Goal: Task Accomplishment & Management: Complete application form

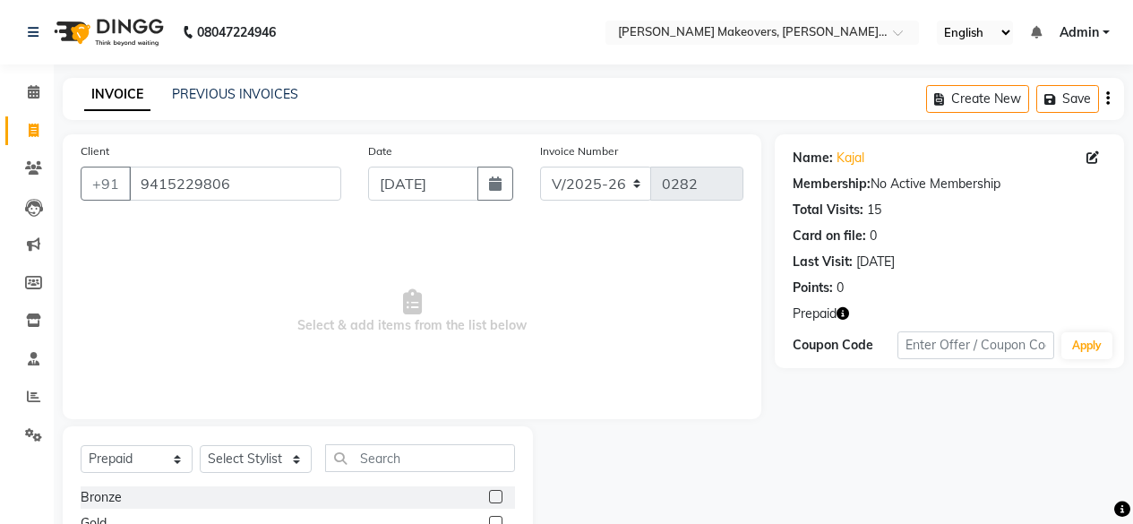
select select "3533"
select select "P"
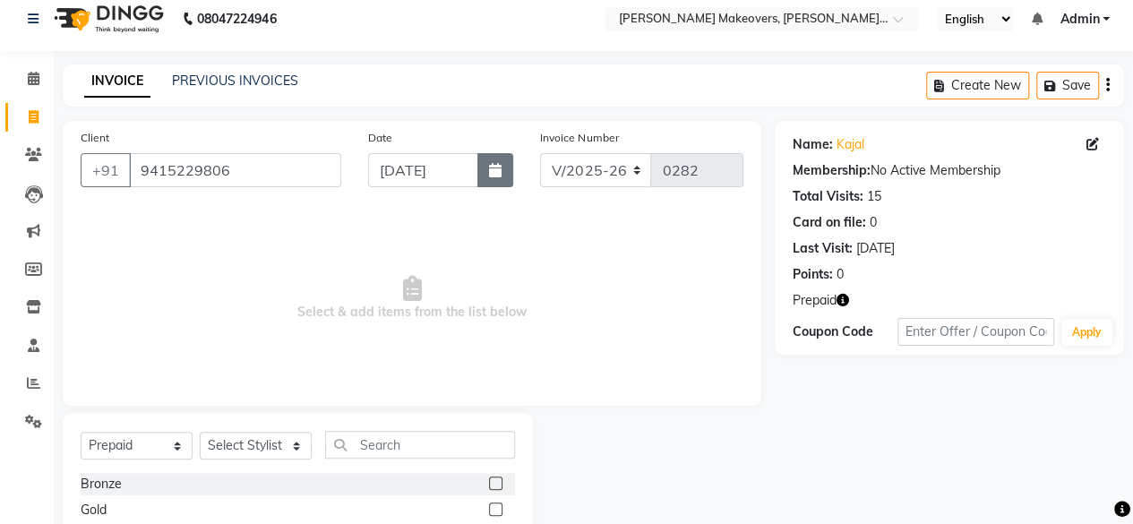
click at [491, 169] on icon "button" at bounding box center [495, 170] width 13 height 14
select select "9"
select select "2025"
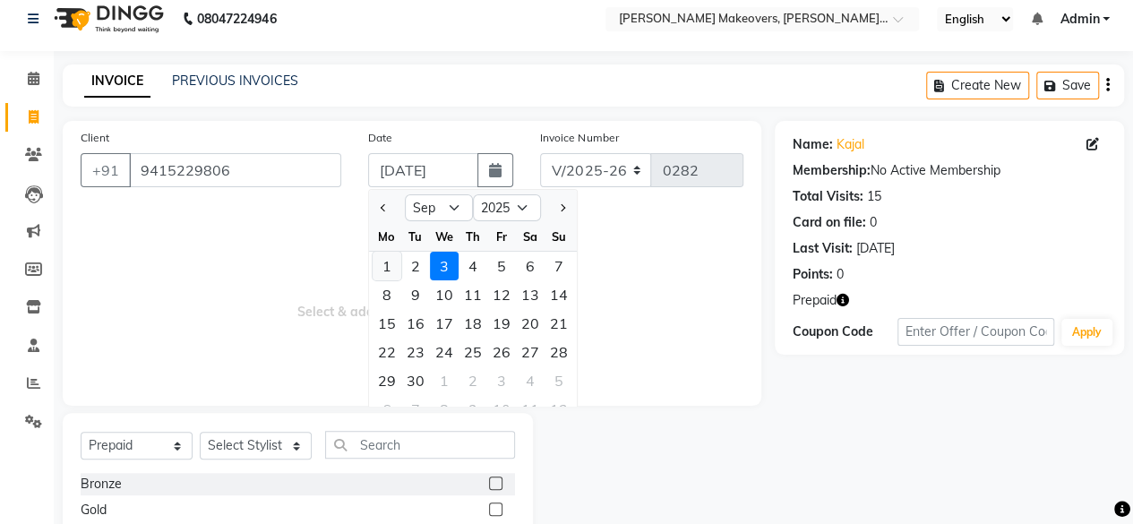
click at [387, 271] on div "1" at bounding box center [386, 266] width 29 height 29
type input "[DATE]"
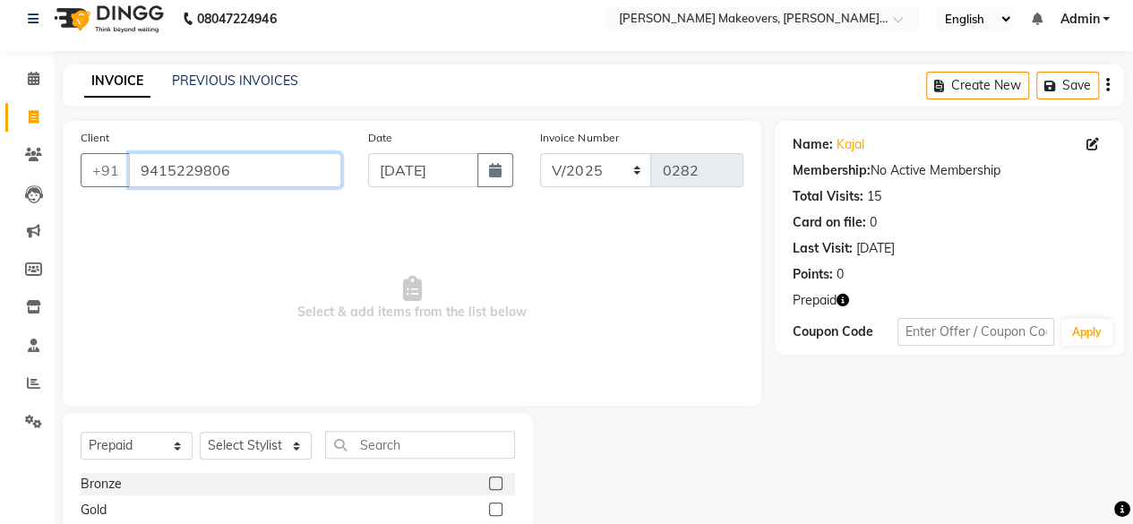
click at [285, 167] on input "9415229806" at bounding box center [235, 170] width 212 height 34
click at [32, 82] on icon at bounding box center [34, 78] width 12 height 13
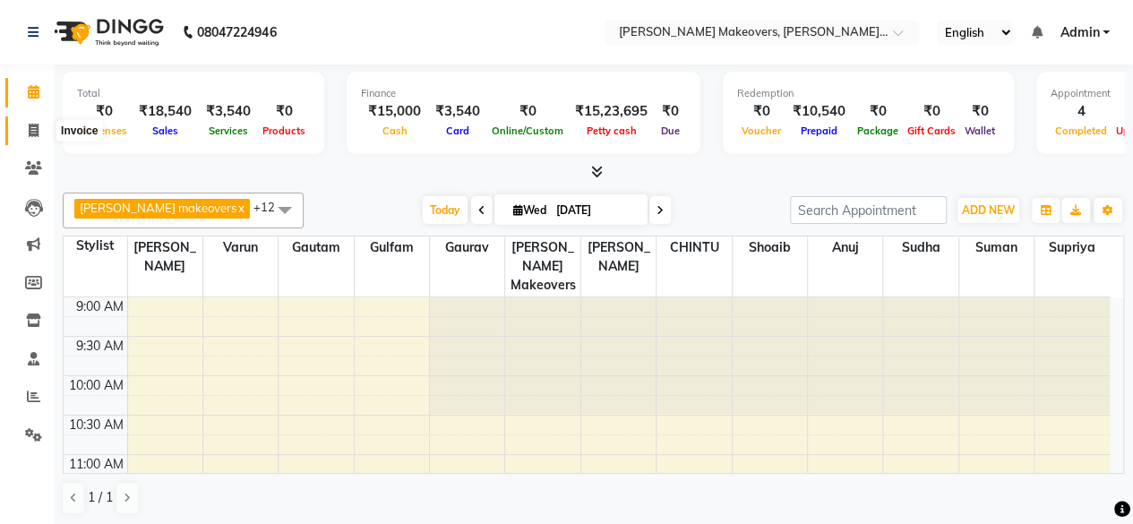
click at [32, 129] on icon at bounding box center [34, 130] width 10 height 13
select select "service"
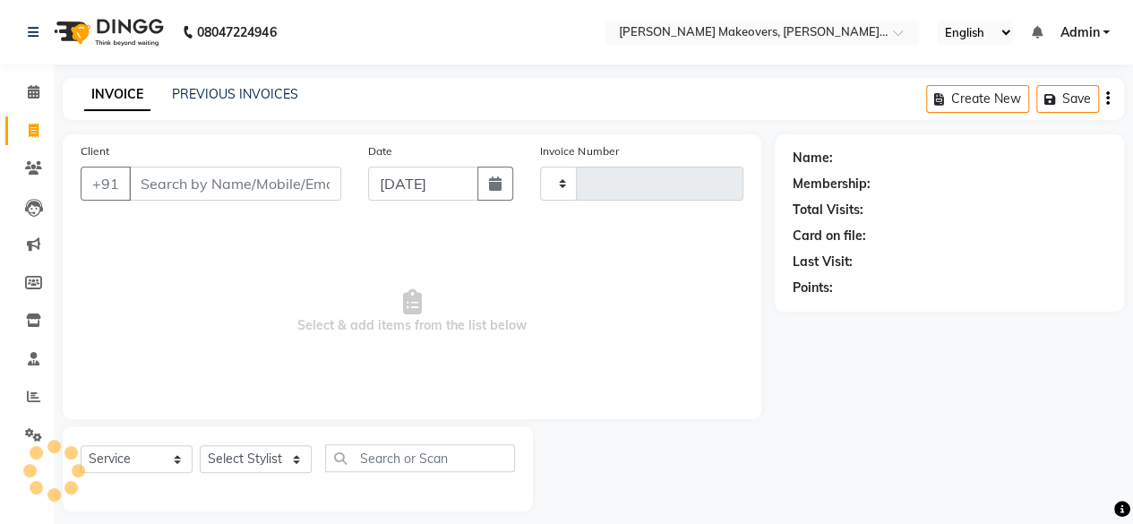
type input "0282"
select select "3533"
select select "P"
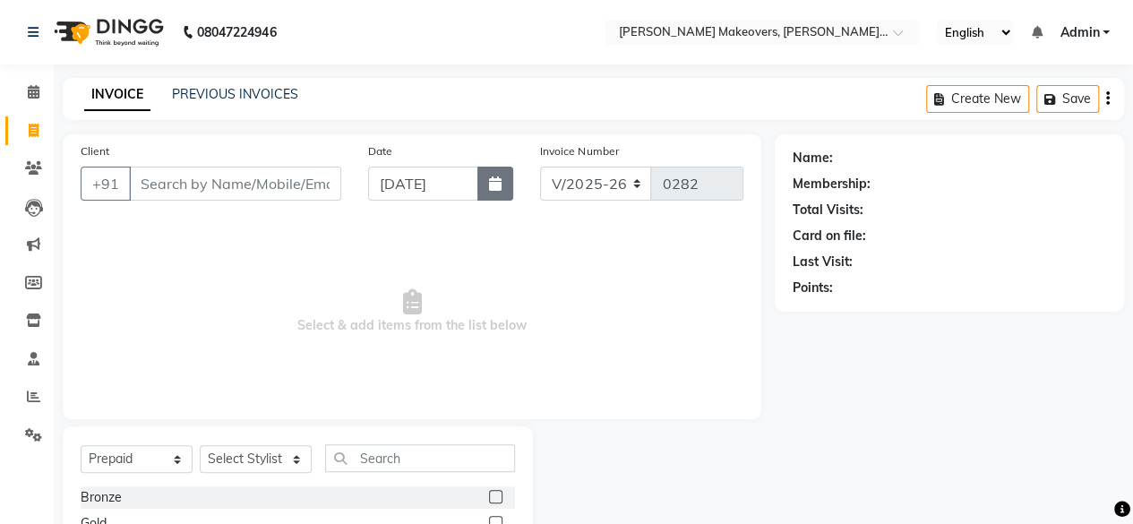
click at [492, 185] on icon "button" at bounding box center [495, 183] width 13 height 14
select select "9"
select select "2025"
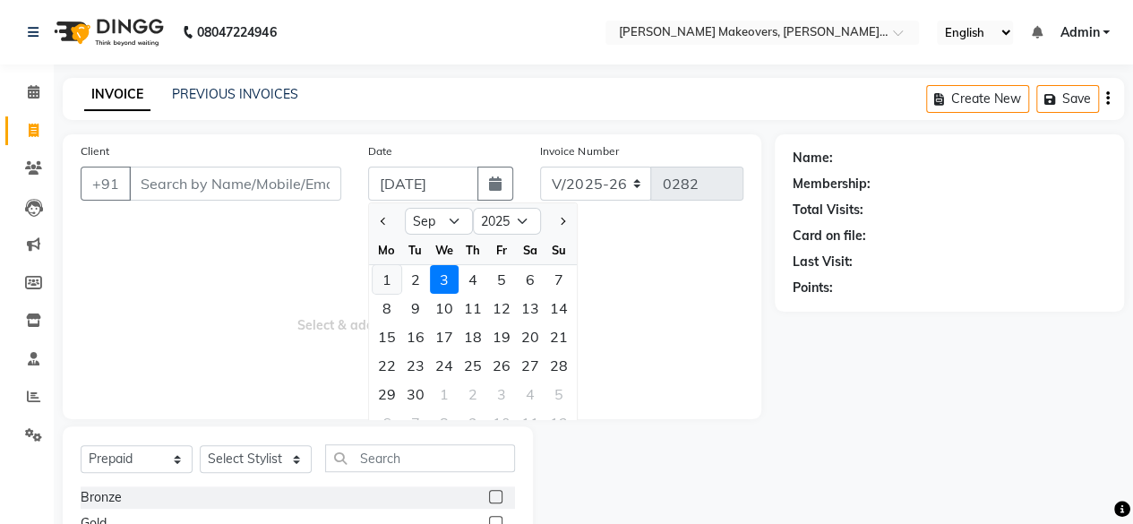
click at [381, 281] on div "1" at bounding box center [386, 279] width 29 height 29
type input "[DATE]"
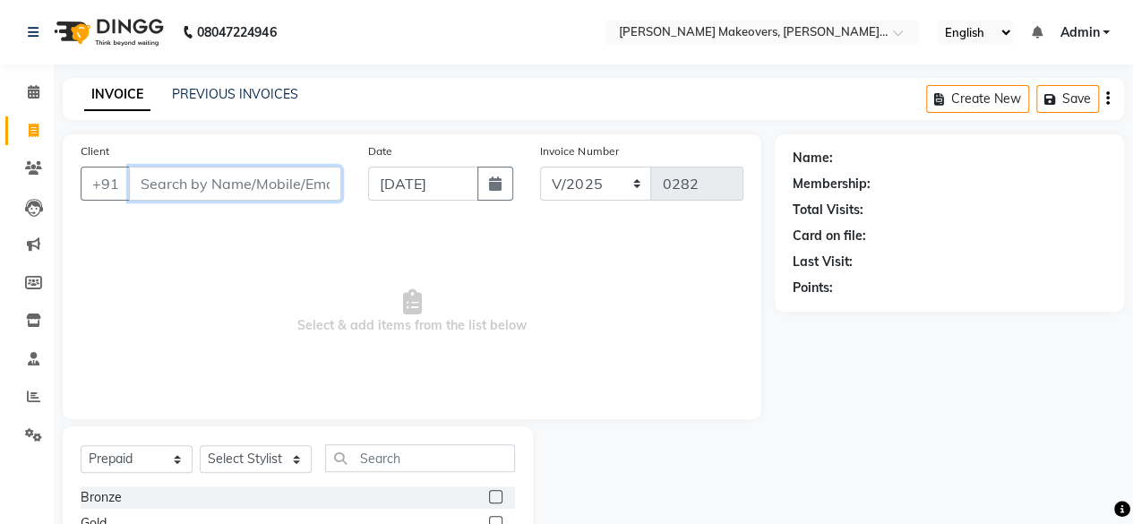
click at [229, 186] on input "Client" at bounding box center [235, 184] width 212 height 34
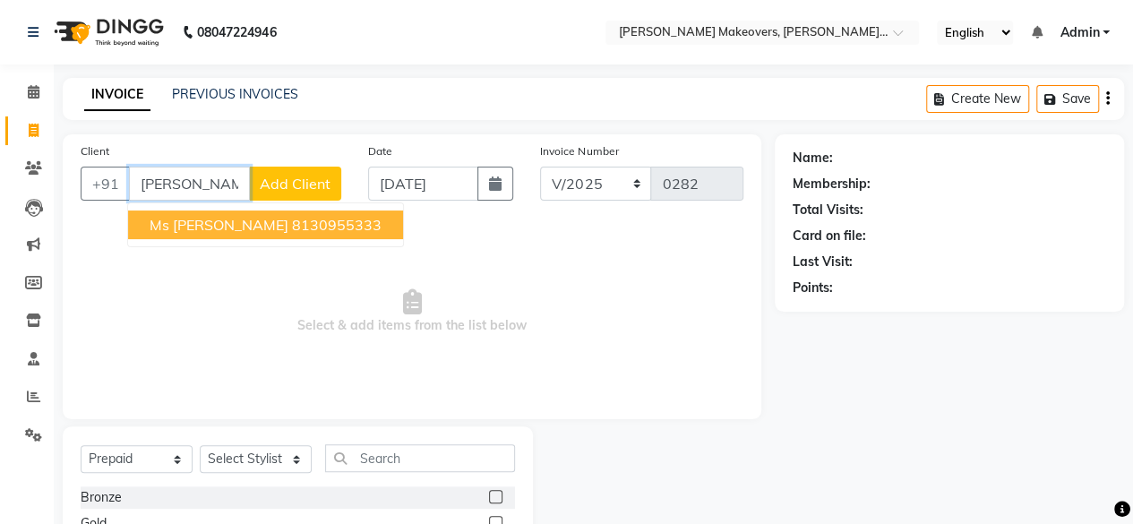
click at [292, 221] on ngb-highlight "8130955333" at bounding box center [337, 225] width 90 height 18
type input "8130955333"
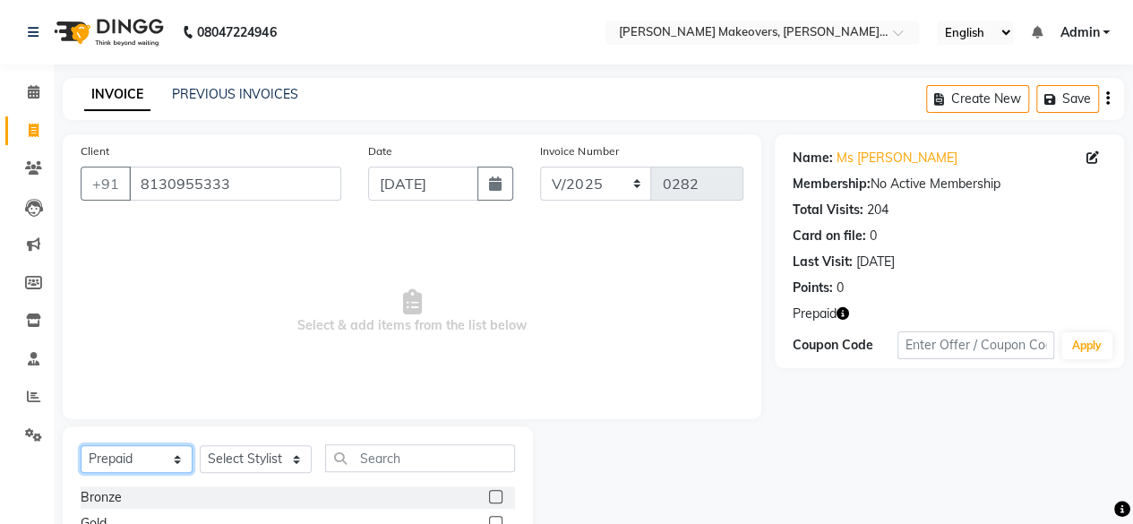
click at [152, 461] on select "Select Service Product Membership Package Voucher Prepaid Gift Card" at bounding box center [137, 459] width 112 height 28
select select "service"
click at [81, 445] on select "Select Service Product Membership Package Voucher Prepaid Gift Card" at bounding box center [137, 459] width 112 height 28
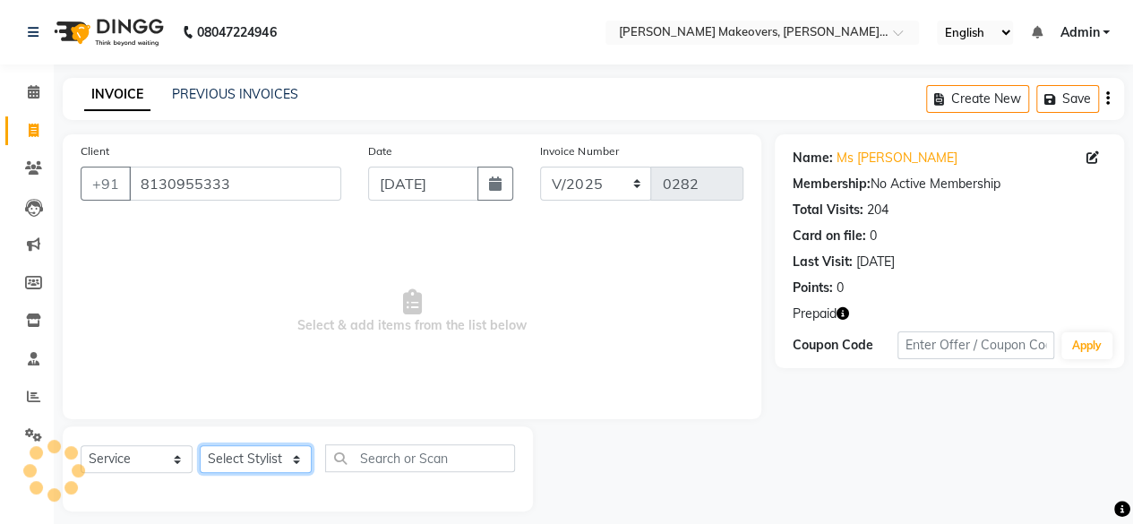
click at [258, 461] on select "Select Stylist [PERSON_NAME] makeovers Anuj CHINTU gaurav [PERSON_NAME] [PERSON…" at bounding box center [256, 459] width 112 height 28
select select "16852"
click at [200, 445] on select "Select Stylist [PERSON_NAME] makeovers Anuj CHINTU gaurav [PERSON_NAME] [PERSON…" at bounding box center [256, 459] width 112 height 28
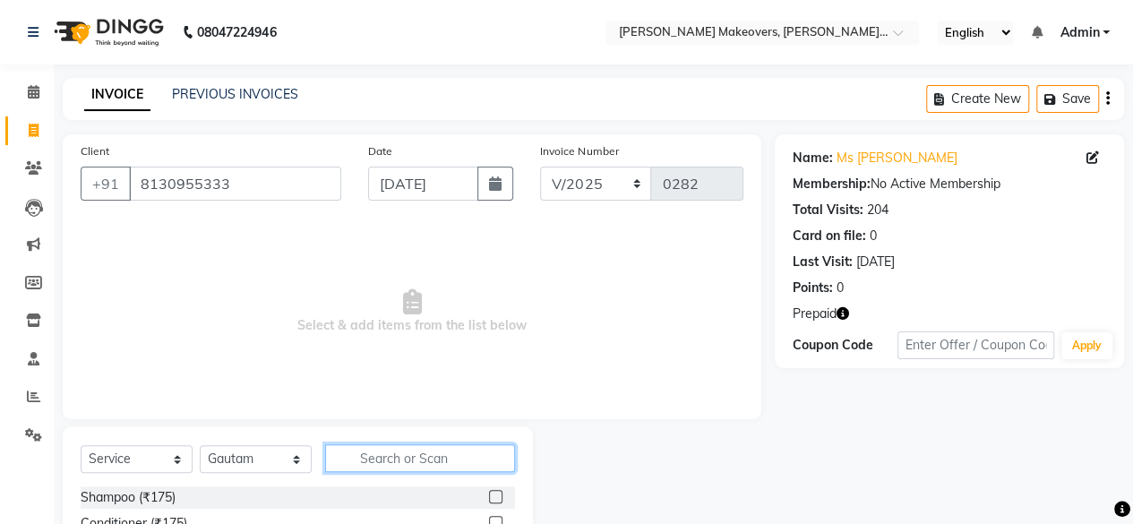
click at [399, 444] on input "text" at bounding box center [420, 458] width 190 height 28
type input "oil"
click at [494, 492] on label at bounding box center [495, 496] width 13 height 13
click at [494, 492] on input "checkbox" at bounding box center [495, 498] width 12 height 12
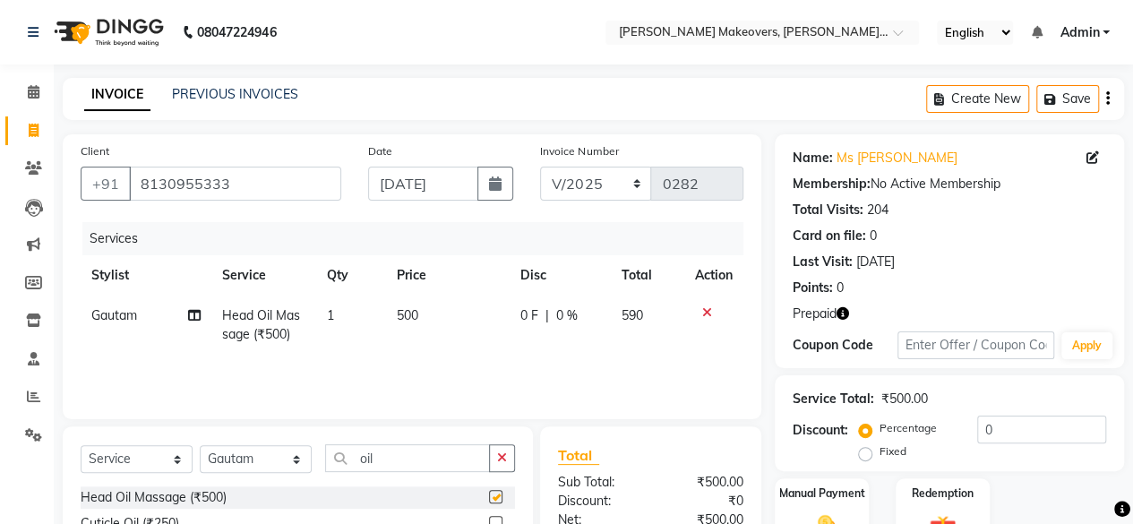
checkbox input "false"
click at [448, 461] on input "oil" at bounding box center [407, 458] width 165 height 28
click at [705, 312] on icon at bounding box center [707, 312] width 10 height 13
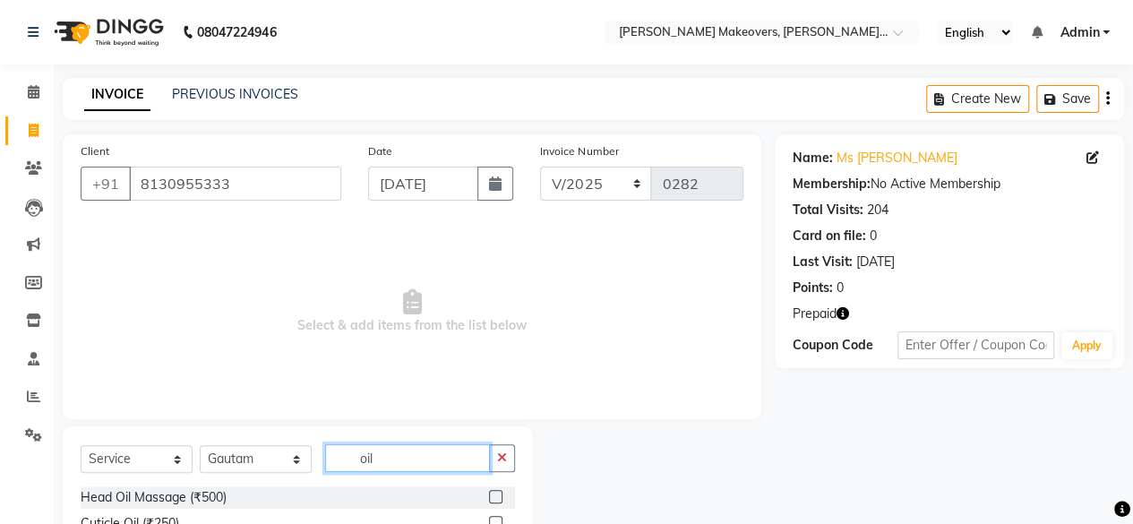
click at [430, 466] on input "oil" at bounding box center [407, 458] width 165 height 28
type input "o"
type input "hair"
click at [489, 494] on label at bounding box center [495, 496] width 13 height 13
click at [489, 494] on input "checkbox" at bounding box center [495, 498] width 12 height 12
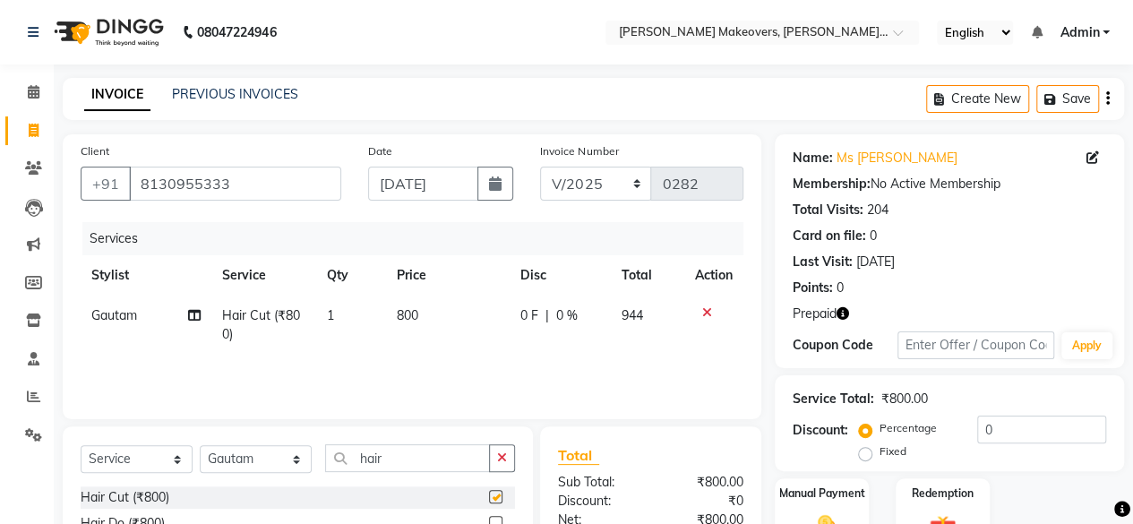
checkbox input "false"
click at [294, 453] on select "Select Stylist [PERSON_NAME] makeovers Anuj CHINTU gaurav [PERSON_NAME] [PERSON…" at bounding box center [256, 459] width 112 height 28
select select "16853"
click at [200, 445] on select "Select Stylist [PERSON_NAME] makeovers Anuj CHINTU gaurav [PERSON_NAME] [PERSON…" at bounding box center [256, 459] width 112 height 28
click at [426, 445] on input "hair" at bounding box center [407, 458] width 165 height 28
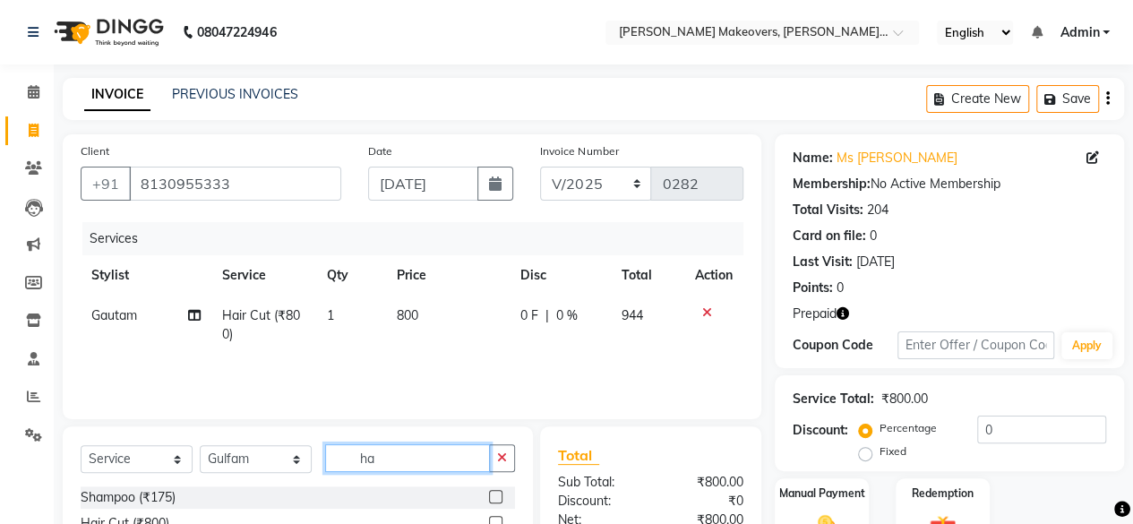
type input "h"
type input "oil"
click at [497, 493] on label at bounding box center [495, 496] width 13 height 13
click at [497, 493] on input "checkbox" at bounding box center [495, 498] width 12 height 12
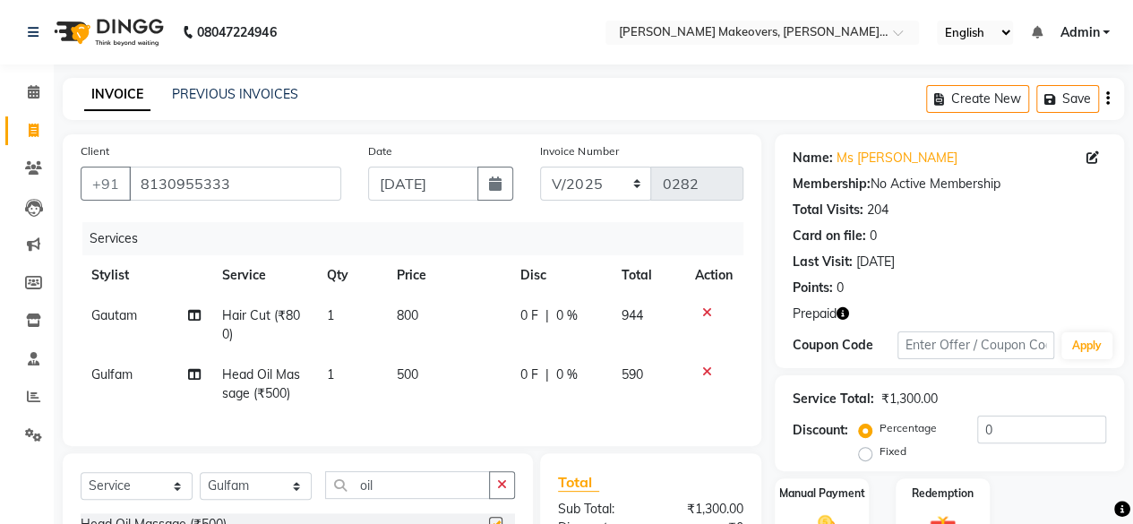
checkbox input "false"
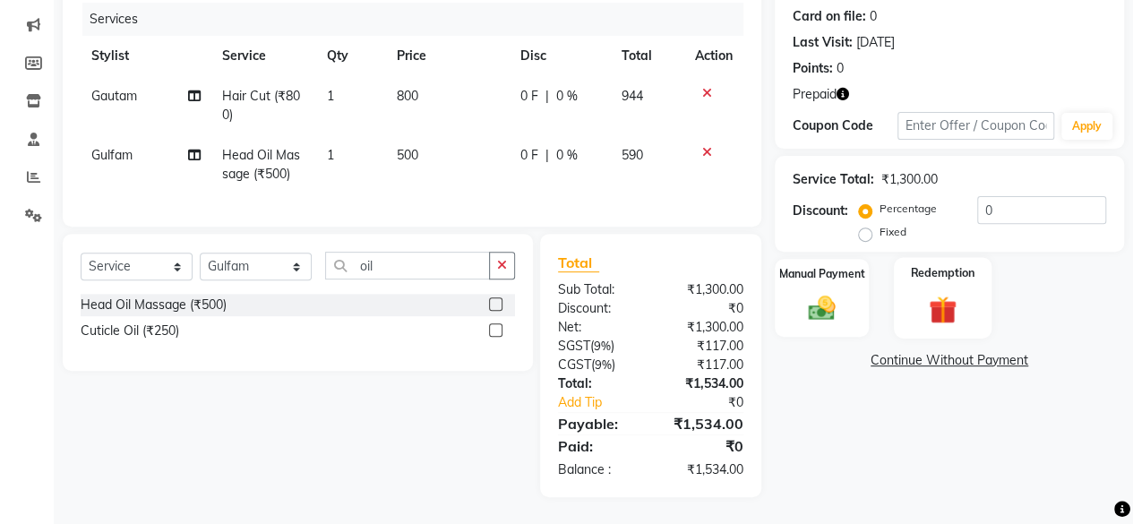
click at [954, 292] on img at bounding box center [942, 309] width 46 height 35
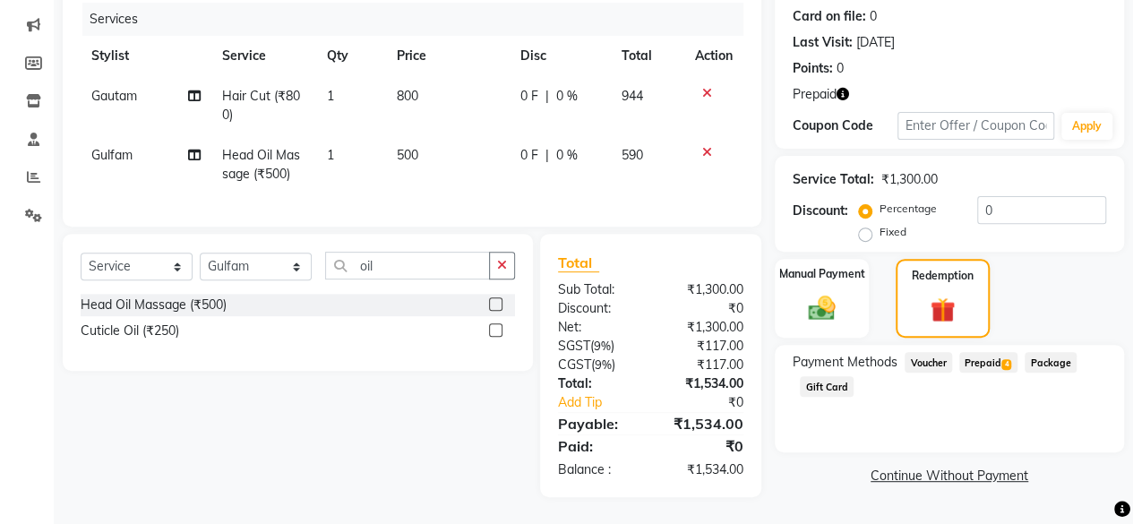
click at [989, 352] on span "Prepaid 4" at bounding box center [988, 362] width 58 height 21
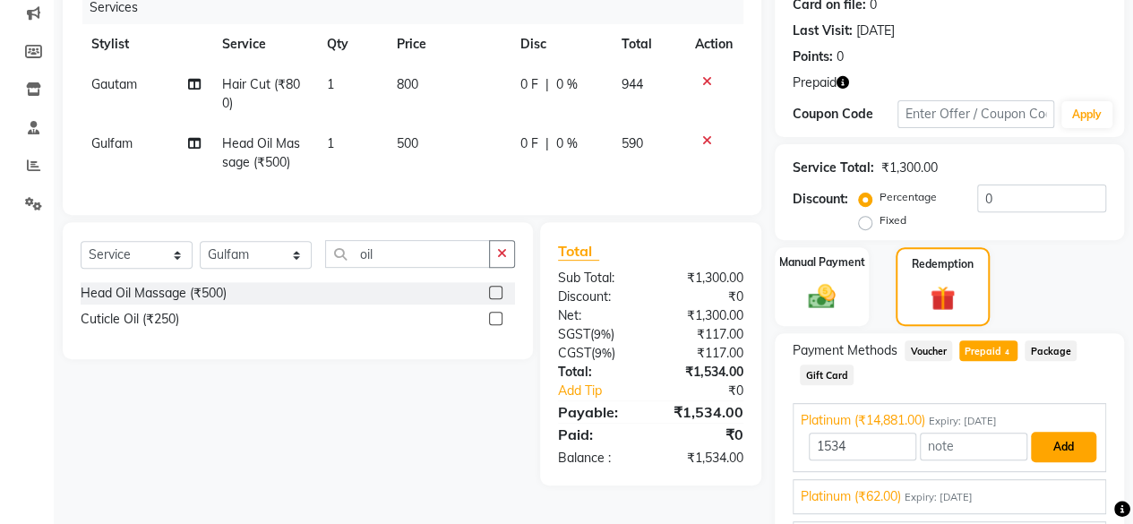
click at [1050, 445] on button "Add" at bounding box center [1062, 447] width 65 height 30
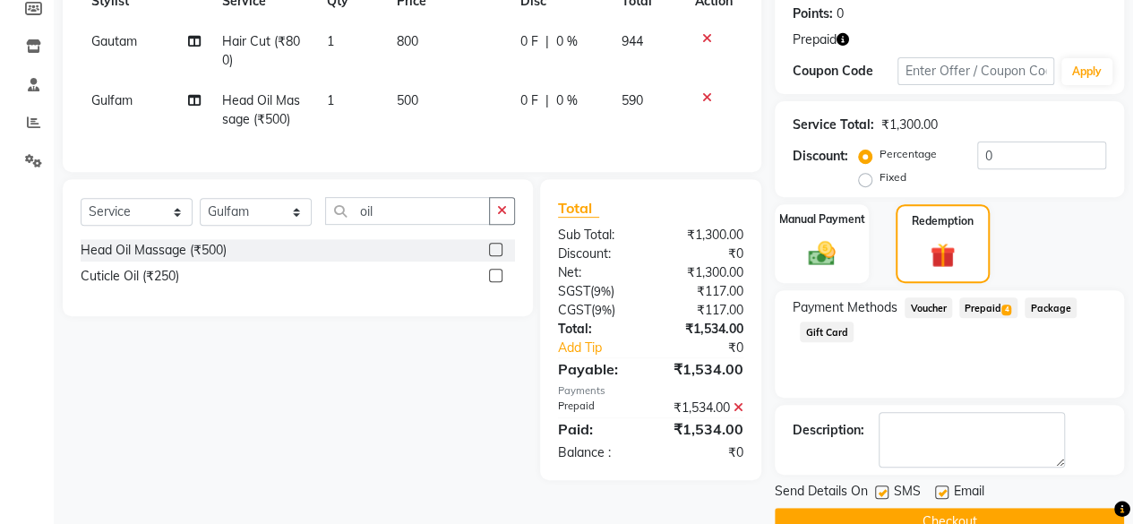
scroll to position [311, 0]
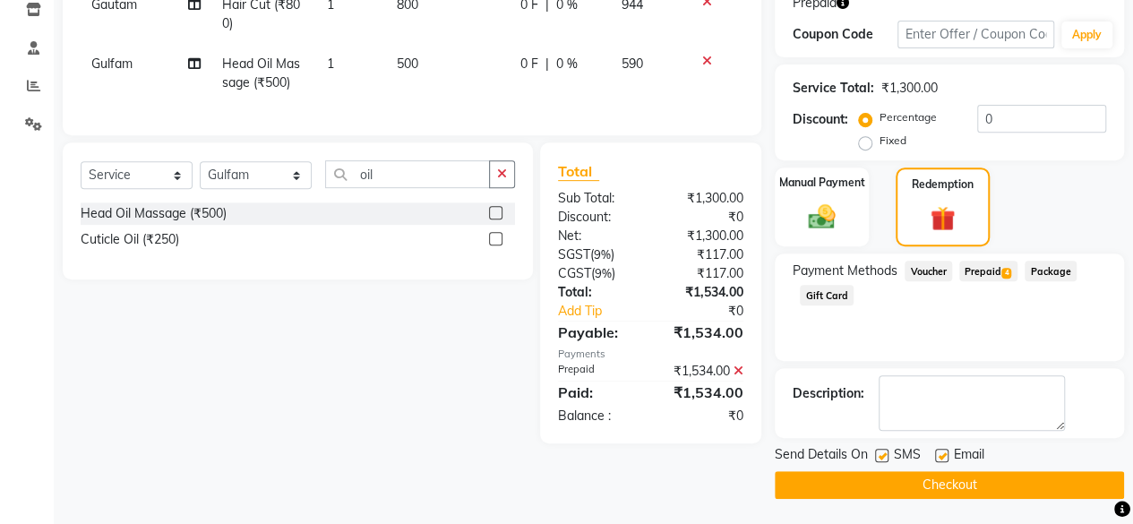
click at [942, 454] on label at bounding box center [941, 455] width 13 height 13
click at [942, 454] on input "checkbox" at bounding box center [941, 456] width 12 height 12
checkbox input "false"
click at [877, 456] on label at bounding box center [881, 455] width 13 height 13
click at [877, 456] on input "checkbox" at bounding box center [881, 456] width 12 height 12
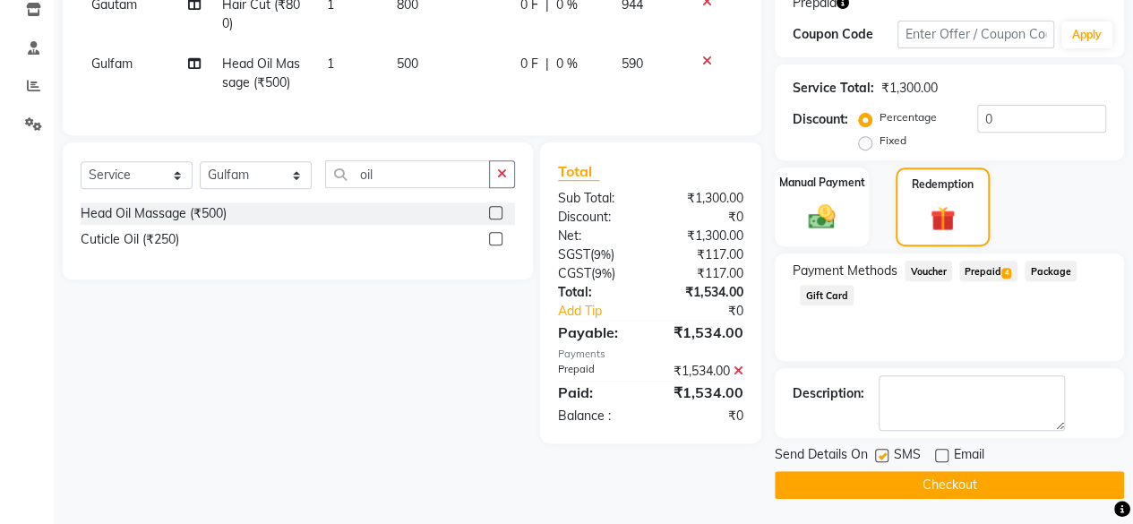
checkbox input "false"
click at [902, 488] on button "Checkout" at bounding box center [948, 485] width 349 height 28
